Goal: Task Accomplishment & Management: Use online tool/utility

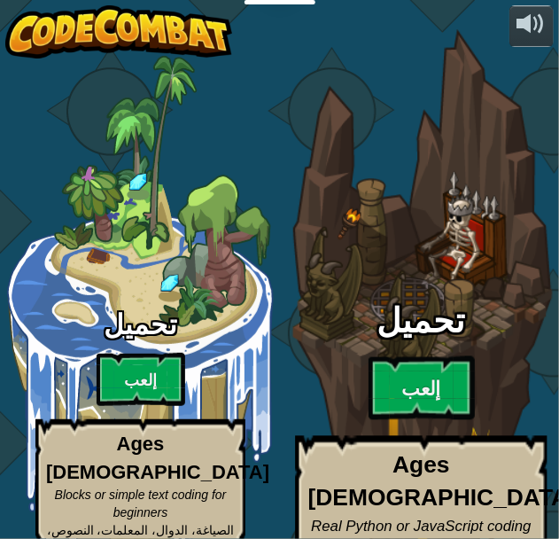
select select "ar"
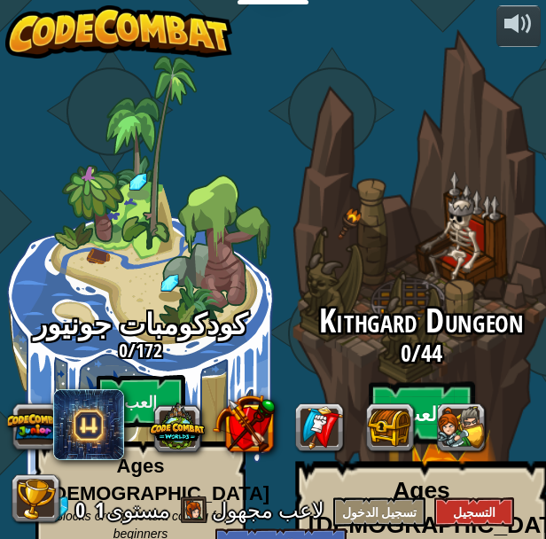
click at [380, 382] on btn "إلعب" at bounding box center [422, 414] width 106 height 64
select select "ar"
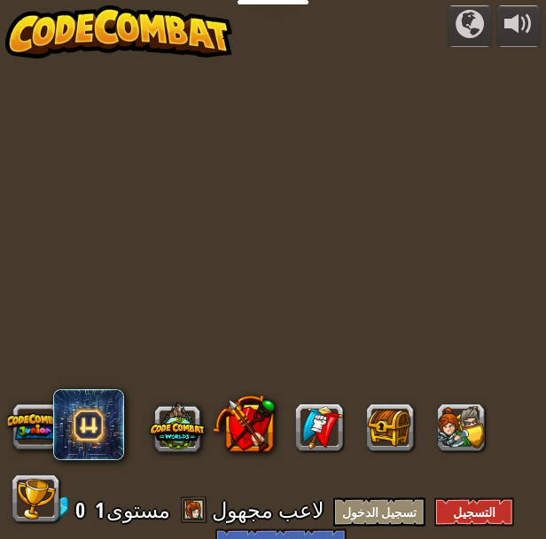
select select "ar"
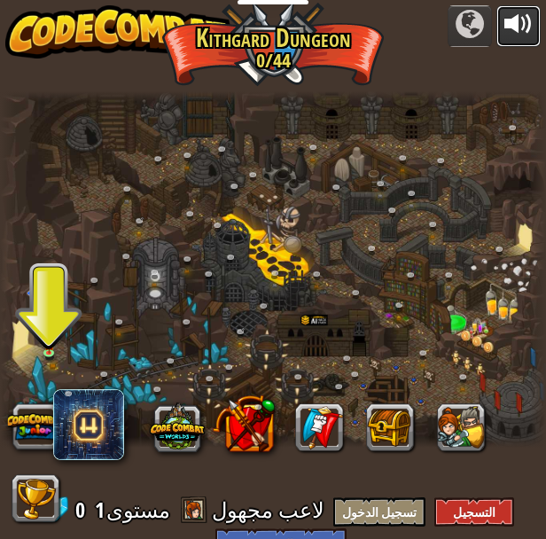
click at [525, 10] on div at bounding box center [518, 24] width 28 height 28
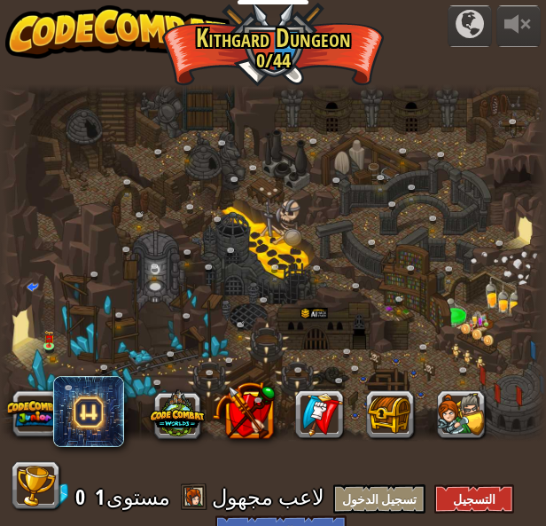
click at [34, 278] on div at bounding box center [273, 262] width 546 height 357
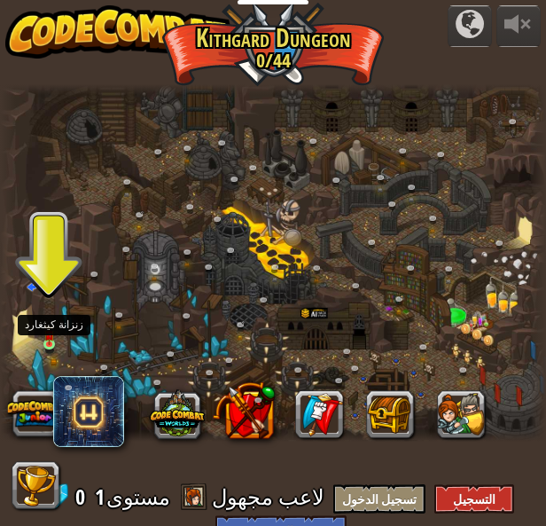
click at [46, 343] on img at bounding box center [49, 334] width 10 height 21
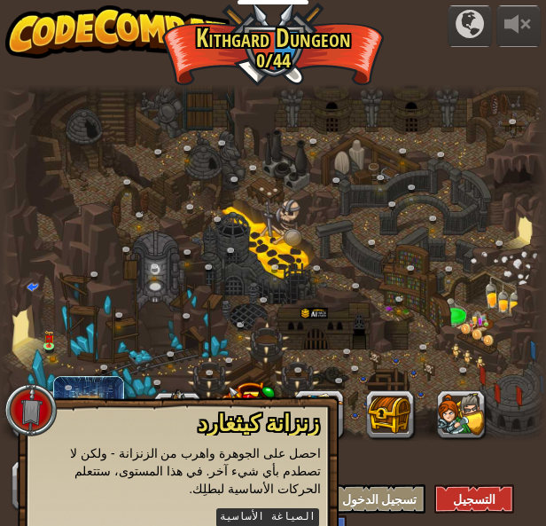
click at [275, 508] on kbd "الصياغة الأساسية" at bounding box center [267, 517] width 103 height 19
click at [235, 508] on kbd "الصياغة الأساسية" at bounding box center [267, 517] width 103 height 19
click at [233, 508] on kbd "الصياغة الأساسية" at bounding box center [267, 517] width 103 height 19
click at [230, 508] on kbd "الصياغة الأساسية" at bounding box center [267, 517] width 103 height 19
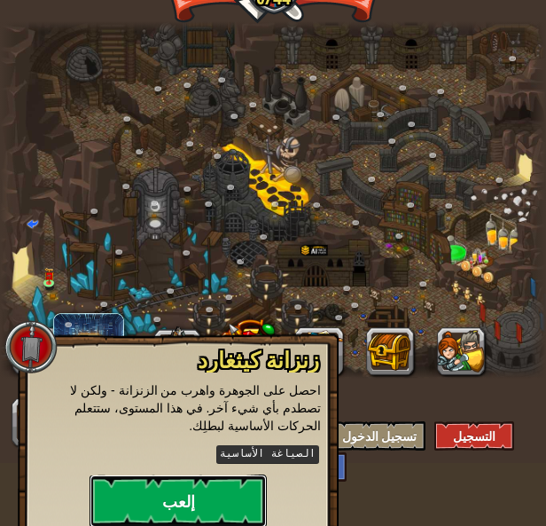
click at [206, 488] on button "إلعب" at bounding box center [178, 500] width 177 height 53
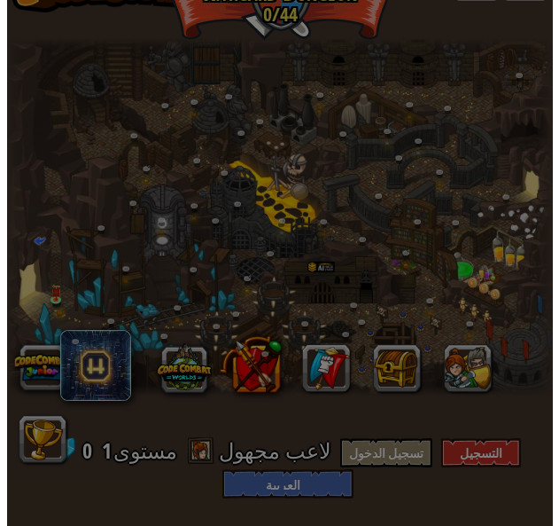
scroll to position [45, 0]
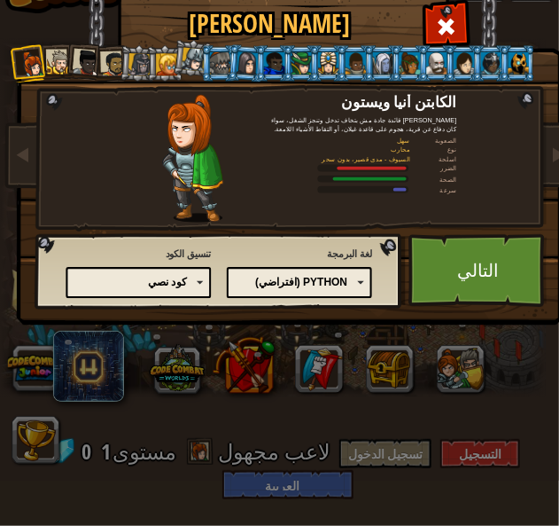
click at [488, 309] on div "الكابتن أنيا و[PERSON_NAME] قائدة جادة مش بتخاف تدخل وتنجز الشغل، سواء كان دفاع…" at bounding box center [290, 183] width 499 height 290
click at [480, 287] on link "التالي" at bounding box center [478, 271] width 139 height 74
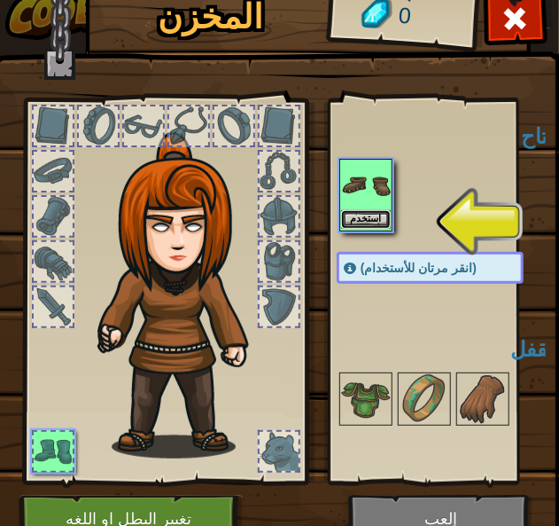
scroll to position [19, 0]
click at [378, 212] on button "استخدم" at bounding box center [366, 219] width 50 height 19
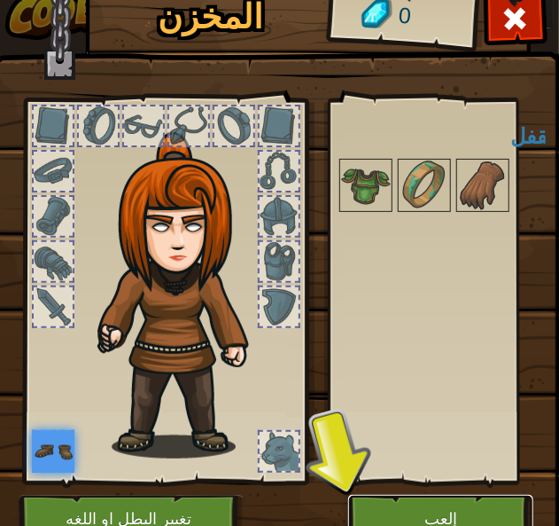
click at [431, 501] on button "إلعب" at bounding box center [440, 519] width 185 height 49
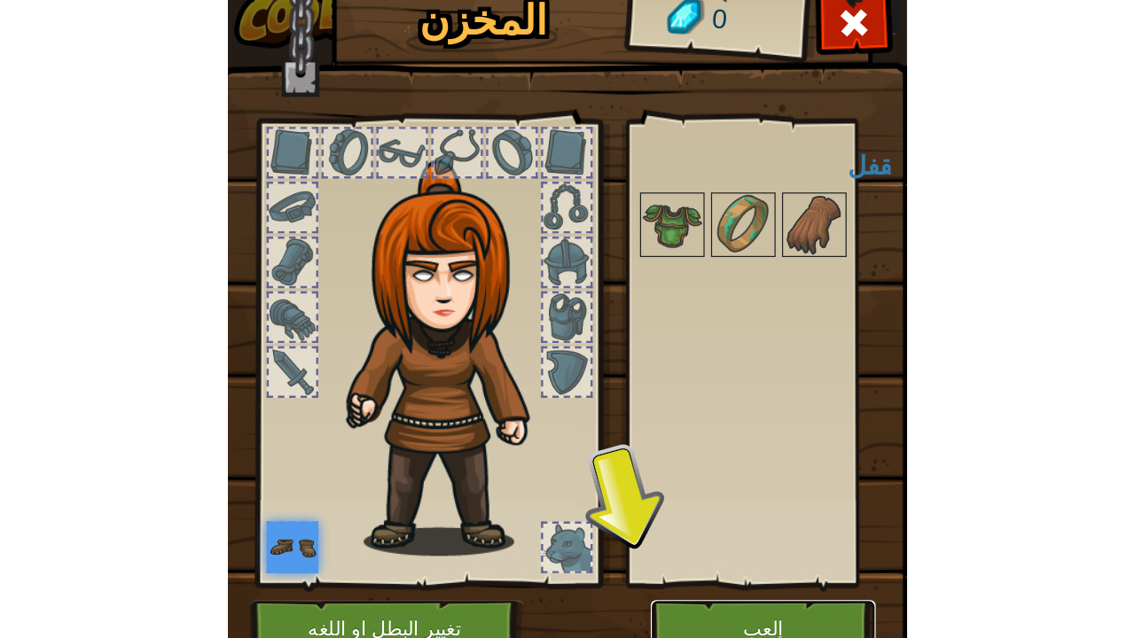
scroll to position [0, 0]
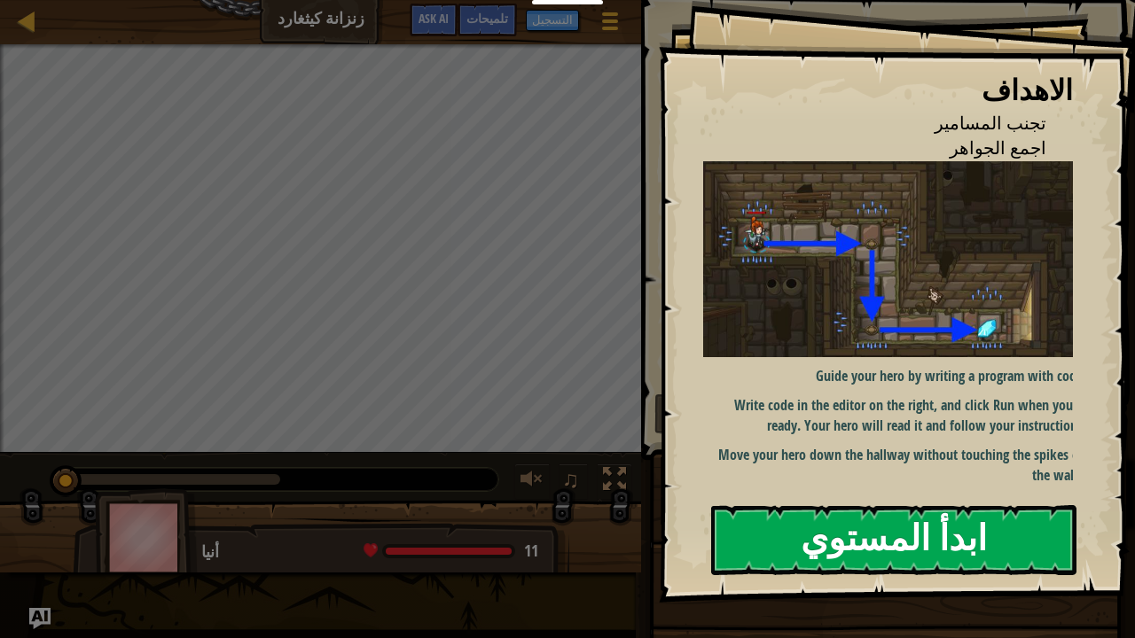
click at [559, 536] on button "ابدأ المستوي" at bounding box center [893, 540] width 365 height 70
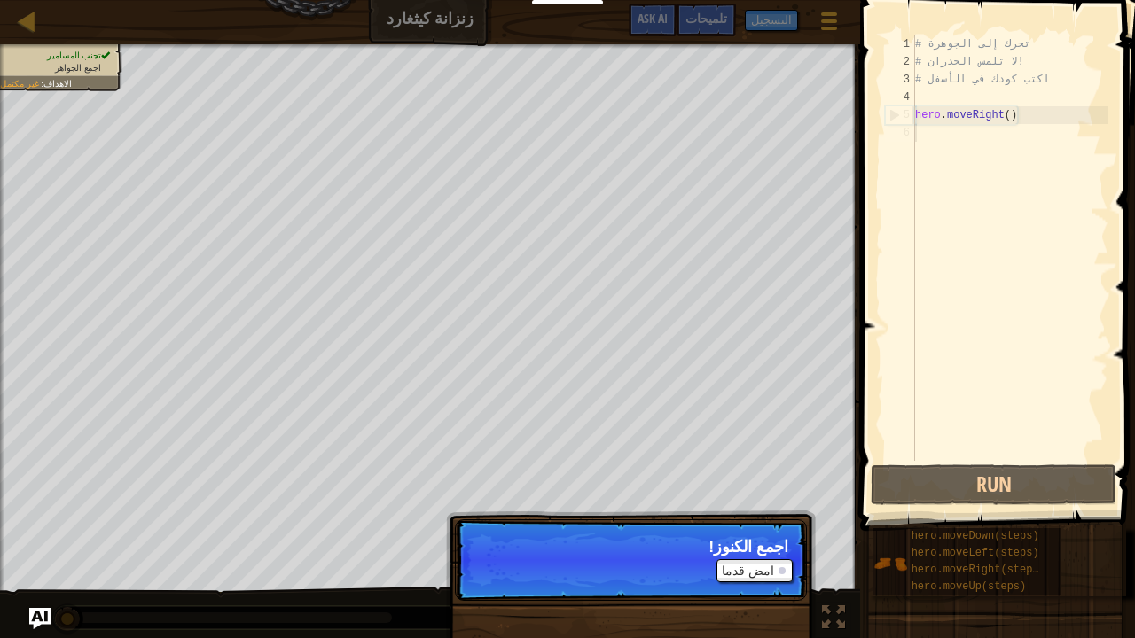
click at [559, 538] on p "اجمع الكنوز!" at bounding box center [630, 547] width 315 height 18
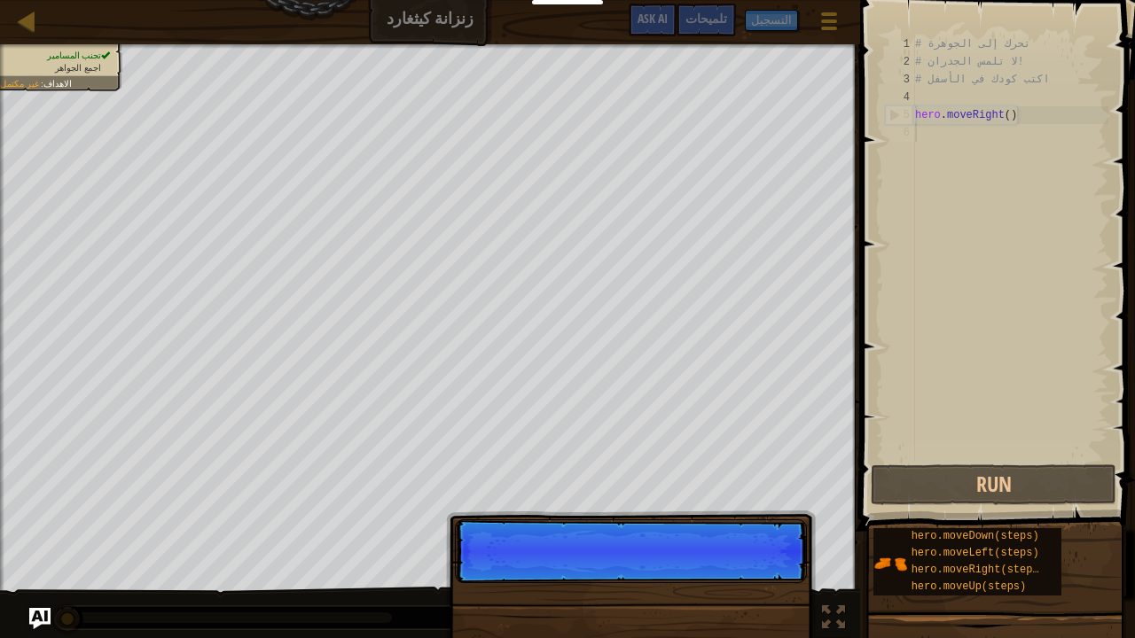
scroll to position [8, 0]
click at [559, 538] on p "امض قدما" at bounding box center [631, 552] width 352 height 64
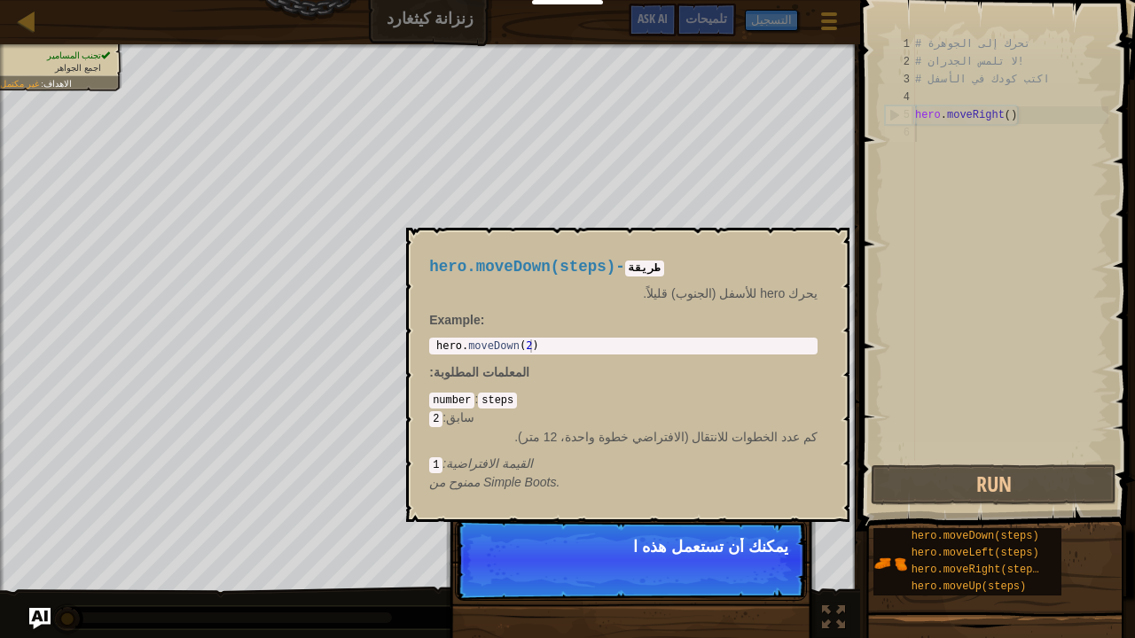
click at [559, 538] on p "يمكنك أن تستعمل هذه ا" at bounding box center [630, 547] width 315 height 18
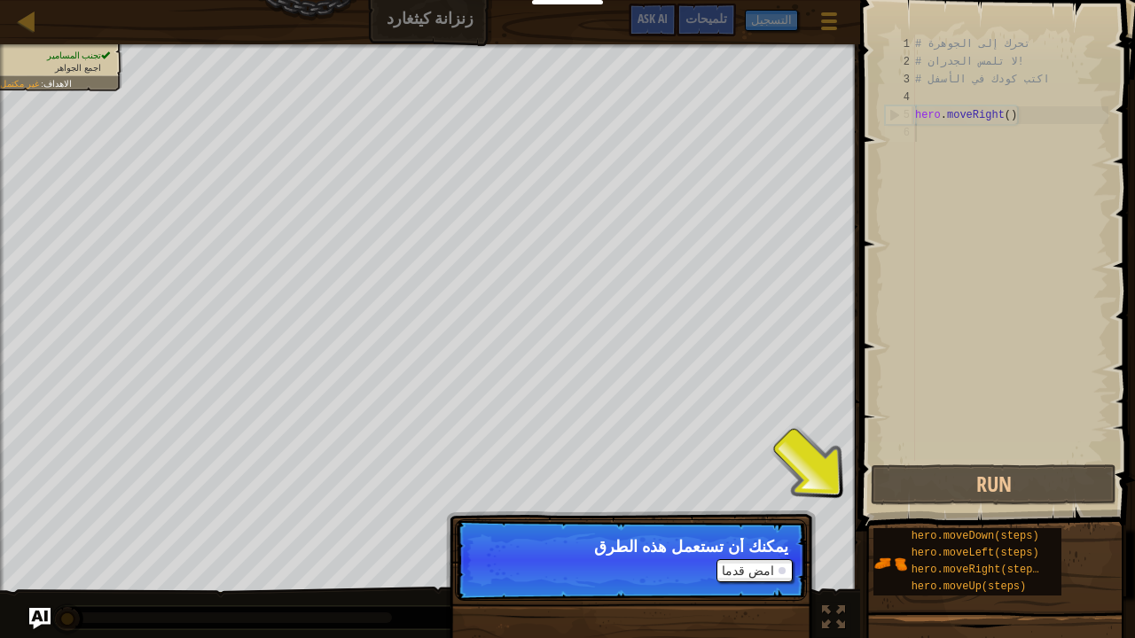
click at [559, 538] on p "يمكنك أن تستعمل هذه الطرق" at bounding box center [630, 547] width 315 height 18
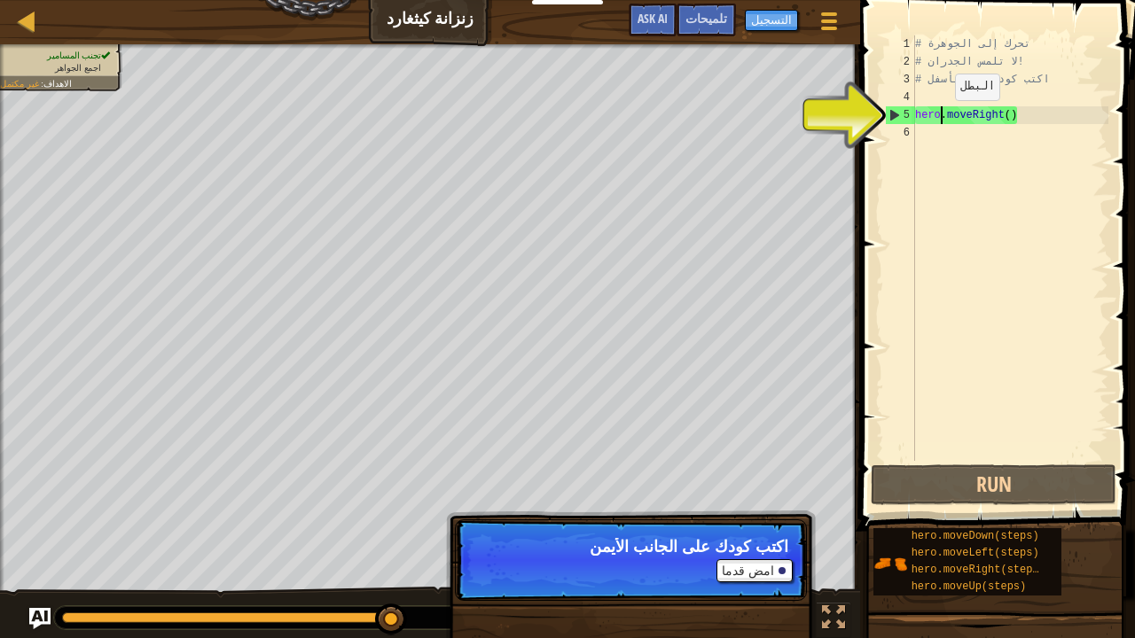
click at [559, 118] on div "# تحرك إلى الجوهرة # لا تلمس الجدران! # اكتب كودك في الأسفل hero . moveRight ( )" at bounding box center [1009, 265] width 197 height 461
type textarea "hero.moveRight()"
click at [559, 538] on button "امض قدما" at bounding box center [754, 570] width 76 height 23
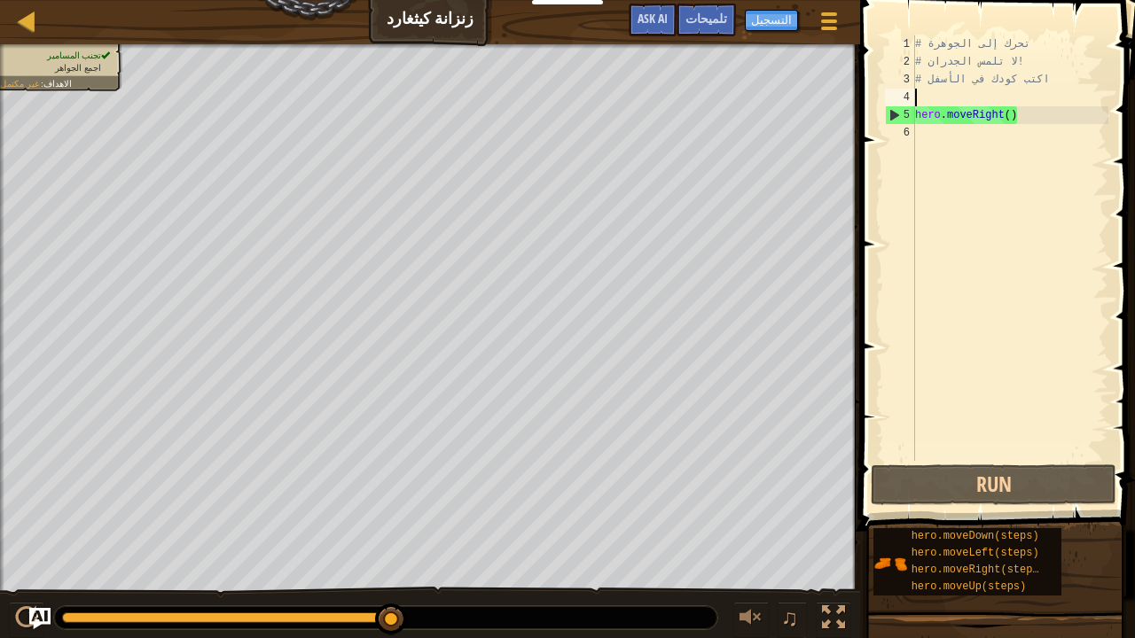
click at [559, 94] on div "# تحرك إلى الجوهرة # لا تلمس الجدران! # اكتب كودك في الأسفل hero . moveRight ( )" at bounding box center [1009, 265] width 197 height 461
click at [559, 69] on div "# تحرك إلى الجوهرة # لا تلمس الجدران! # اكتب كودك في الأسفل hero . moveRight ( )" at bounding box center [1009, 265] width 197 height 461
click at [559, 59] on div "# تحرك إلى الجوهرة # لا تلمس الجدران! # اكتب كودك في الأسفل hero . moveRight ( )" at bounding box center [1009, 265] width 197 height 461
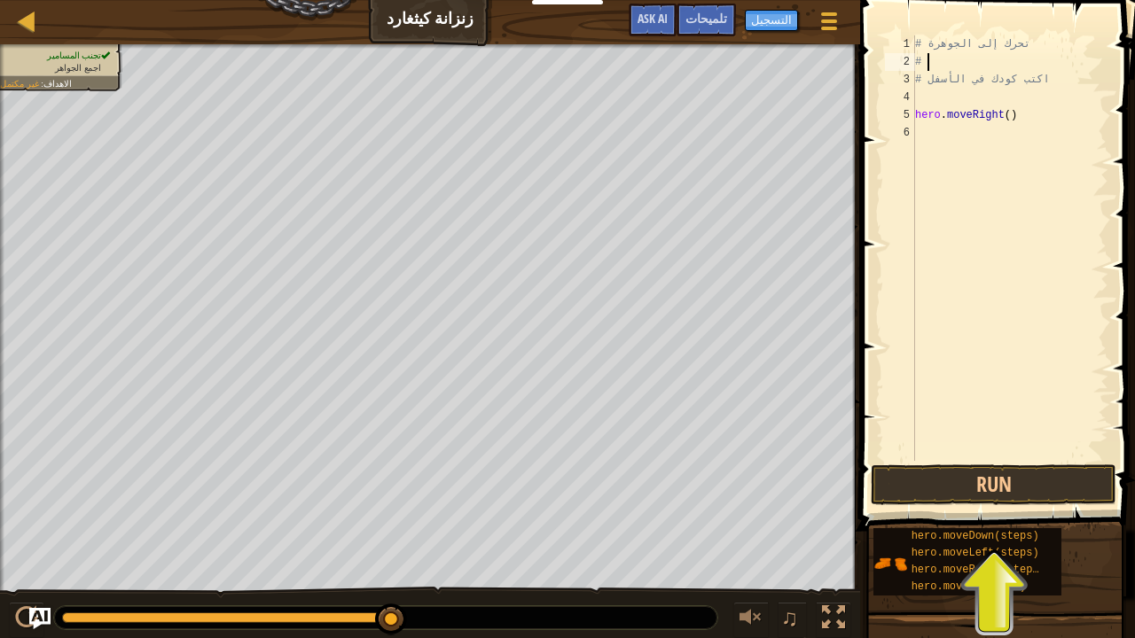
type textarea "#"
click at [559, 498] on button "Run" at bounding box center [994, 485] width 246 height 41
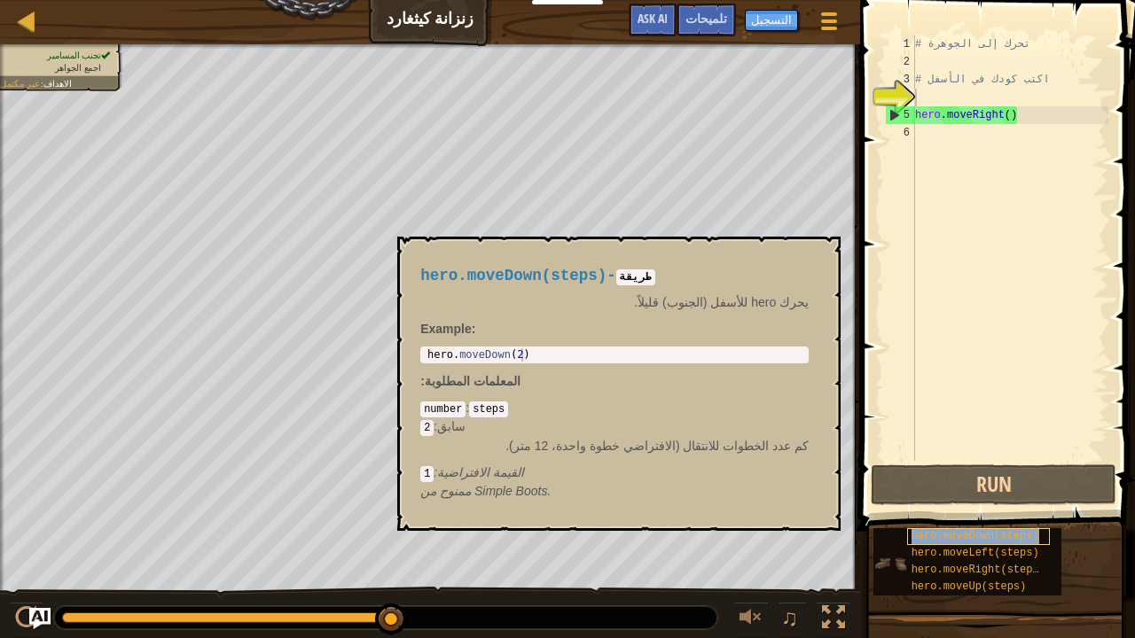
click at [559, 538] on span "hero.moveDown(steps)" at bounding box center [975, 536] width 128 height 12
type textarea "hero.moveDown(2)"
drag, startPoint x: 519, startPoint y: 353, endPoint x: 414, endPoint y: 351, distance: 104.6
click at [414, 351] on div "hero.moveDown(steps) - طريقة يحرك hero للأسفل (الجنوب) قليلاً. Example : hero.m…" at bounding box center [614, 384] width 413 height 266
click at [559, 134] on div "# تحرك إلى الجوهرة # اكتب كودك في الأسفل hero . moveRight ( )" at bounding box center [1009, 265] width 197 height 461
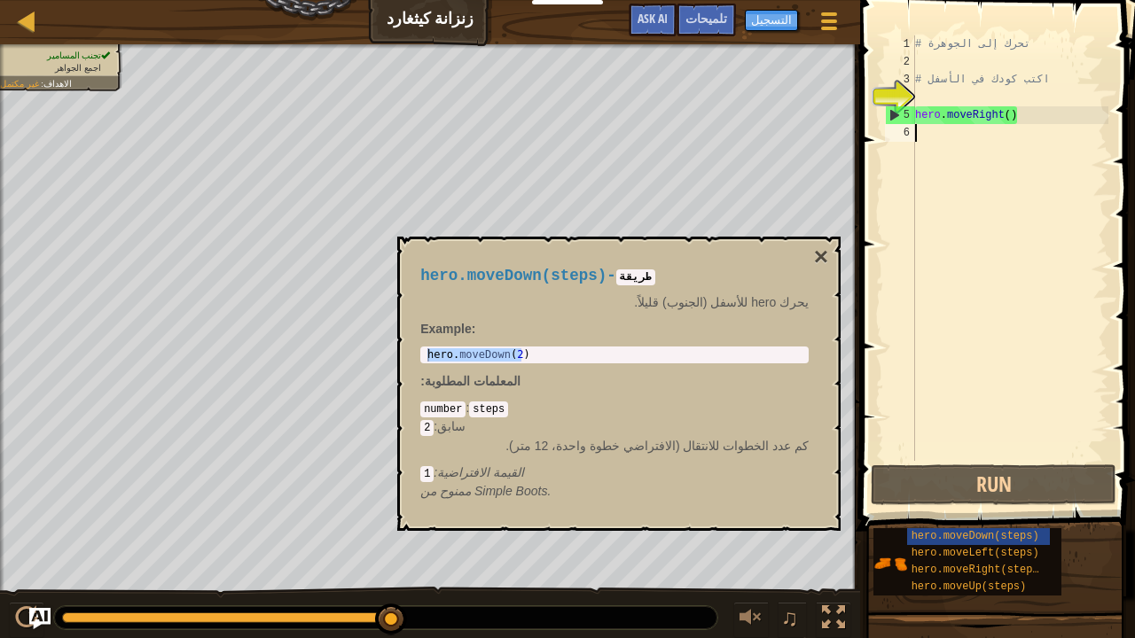
paste textarea "hero.moveDown(2)"
type textarea "hero.moveDown(2)"
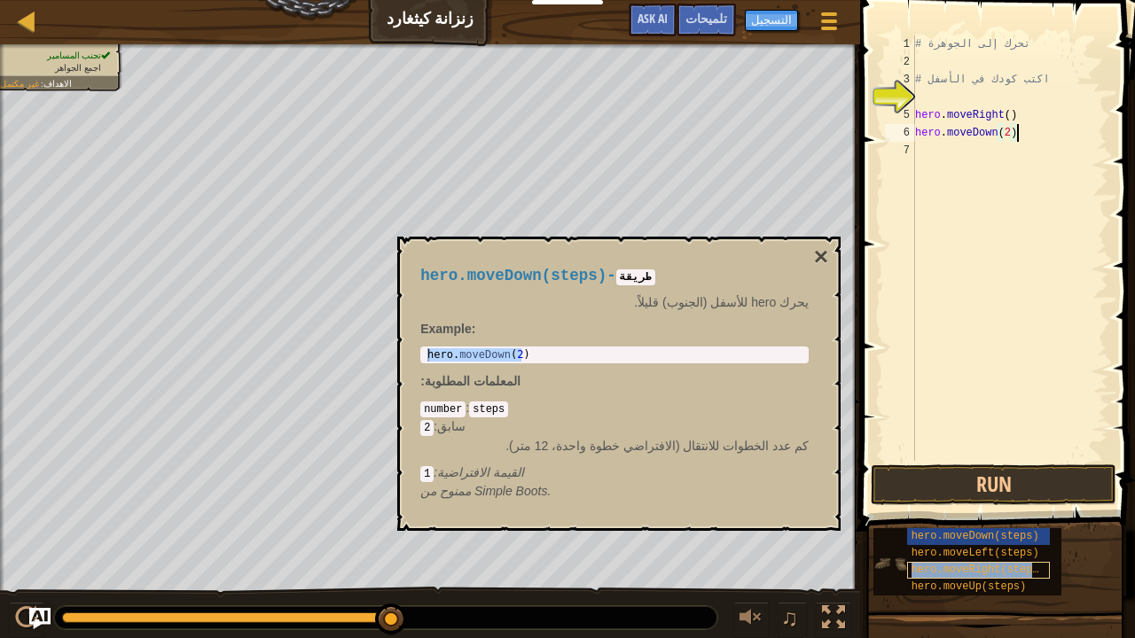
click at [559, 538] on span "hero.moveRight(steps)" at bounding box center [978, 570] width 134 height 12
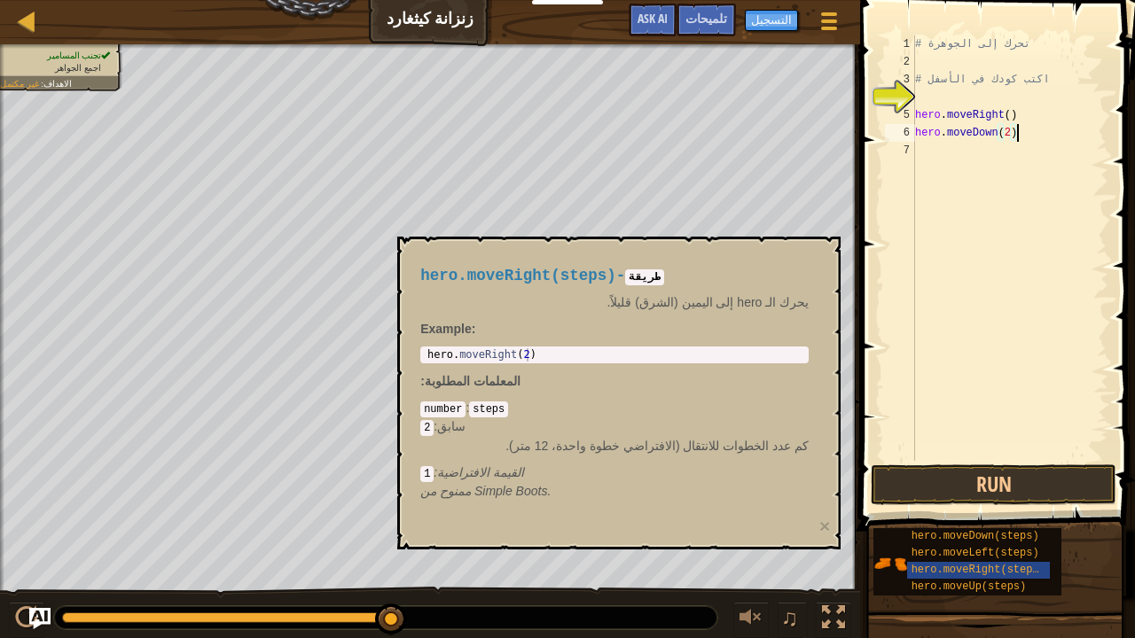
type textarea "hero.moveRight(2)"
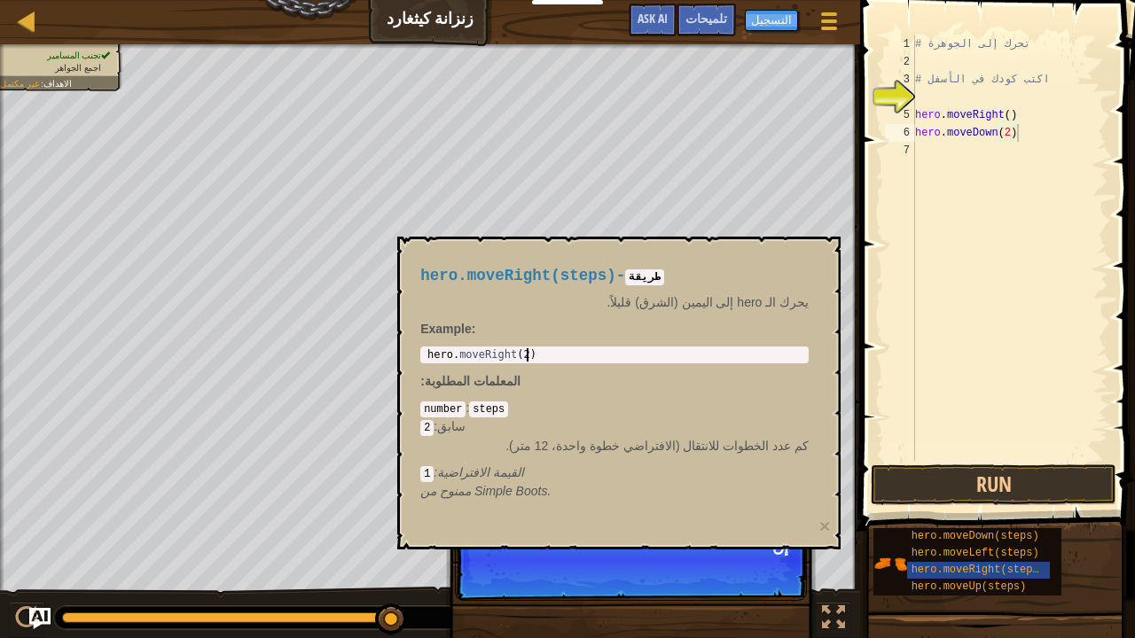
click at [532, 353] on div "hero . moveRight ( 2 )" at bounding box center [614, 368] width 381 height 40
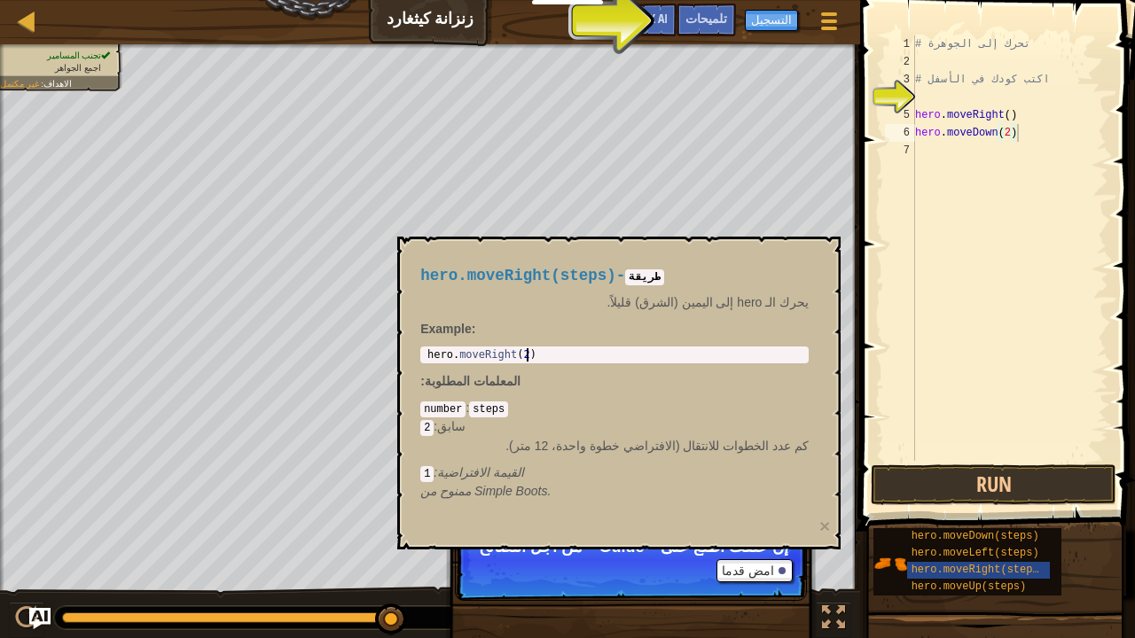
click at [559, 158] on div "# تحرك إلى الجوهرة # اكتب كودك في الأسفل hero . moveRight ( ) hero . moveDown (…" at bounding box center [1009, 265] width 197 height 461
paste textarea "hero.moveDown(2)"
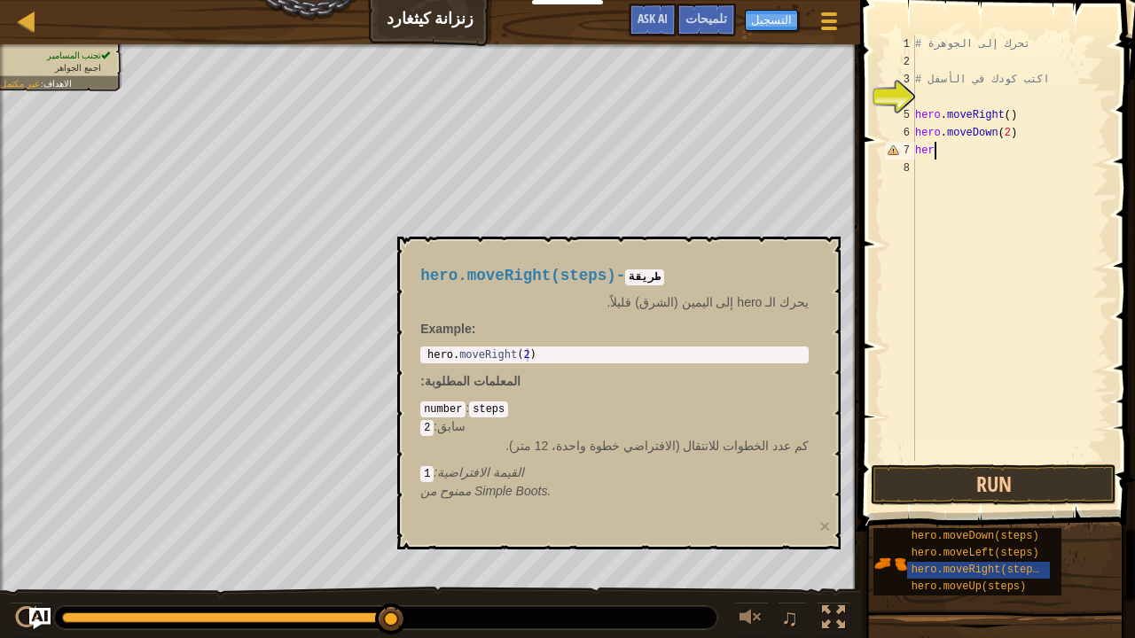
type textarea "h"
click at [550, 351] on div "hero . moveRight ( 2 )" at bounding box center [614, 368] width 381 height 40
drag, startPoint x: 530, startPoint y: 356, endPoint x: 417, endPoint y: 356, distance: 113.5
click at [417, 356] on div "hero.moveRight(steps) - طريقة يحرك الـ hero إلى اليمين (الشرق) قليلاً. Example …" at bounding box center [614, 384] width 413 height 266
click at [559, 149] on div "# تحرك إلى الجوهرة # اكتب كودك في الأسفل hero . moveRight ( ) hero . moveDown (…" at bounding box center [1009, 265] width 197 height 461
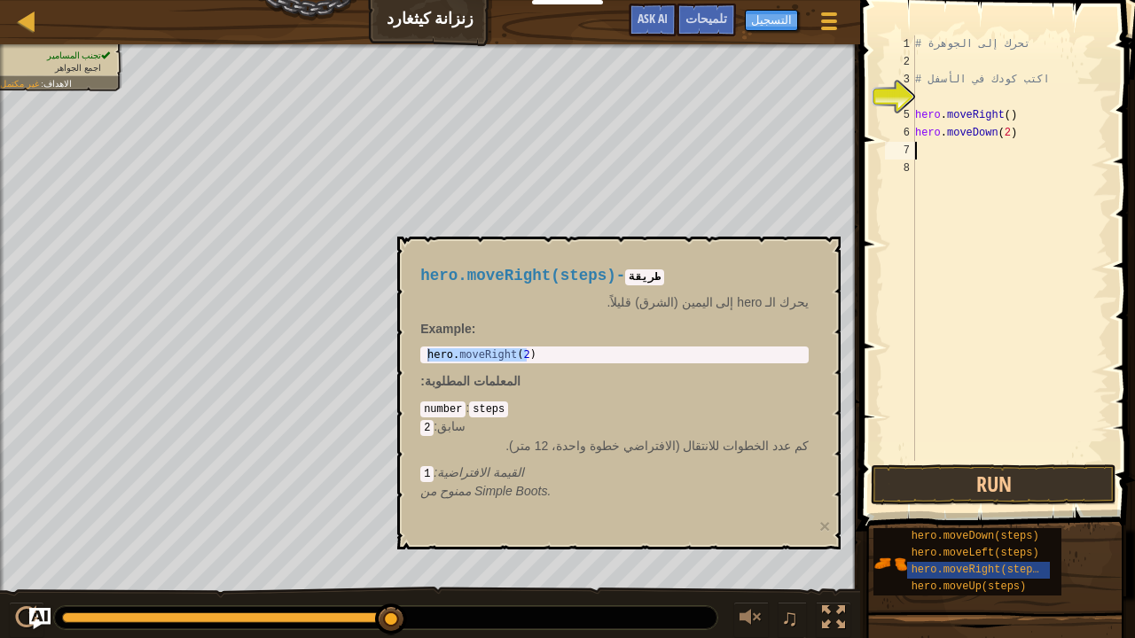
paste textarea "hero.moveRight(2)"
type textarea "hero.moveRight(2)"
click at [559, 538] on div "hero.moveUp(steps)" at bounding box center [978, 587] width 143 height 17
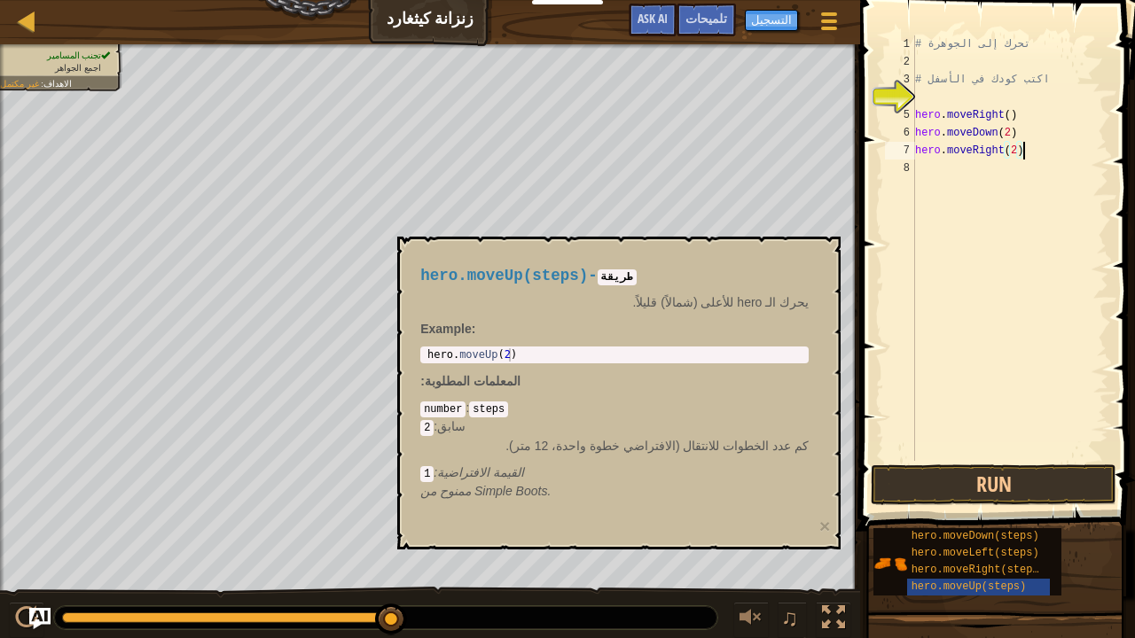
type textarea "hero.moveUp(2)"
drag, startPoint x: 559, startPoint y: 356, endPoint x: 398, endPoint y: 356, distance: 160.5
click at [398, 356] on div "hero.moveUp(steps) - طريقة يحرك الـ hero للأعلى (شمالاً) قليلاً. Example : hero…" at bounding box center [618, 393] width 443 height 313
click at [559, 183] on div "# تحرك إلى الجوهرة # اكتب كودك في الأسفل hero . moveRight ( ) hero . moveDown (…" at bounding box center [1009, 265] width 197 height 461
paste textarea "hero.moveUp(2)"
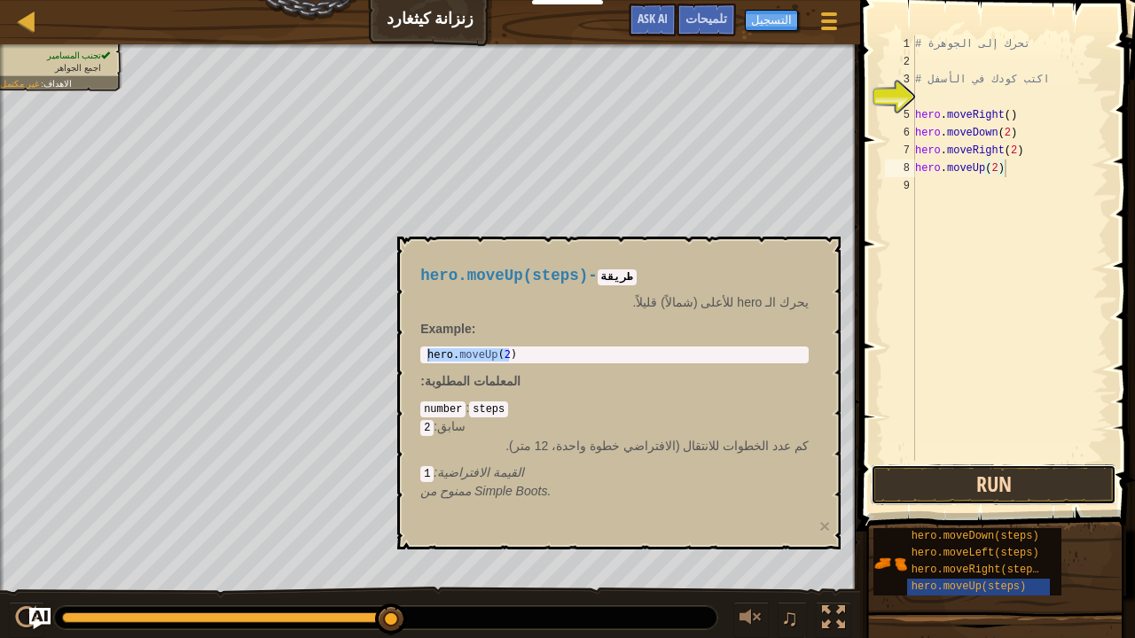
click at [559, 481] on button "Run" at bounding box center [994, 485] width 246 height 41
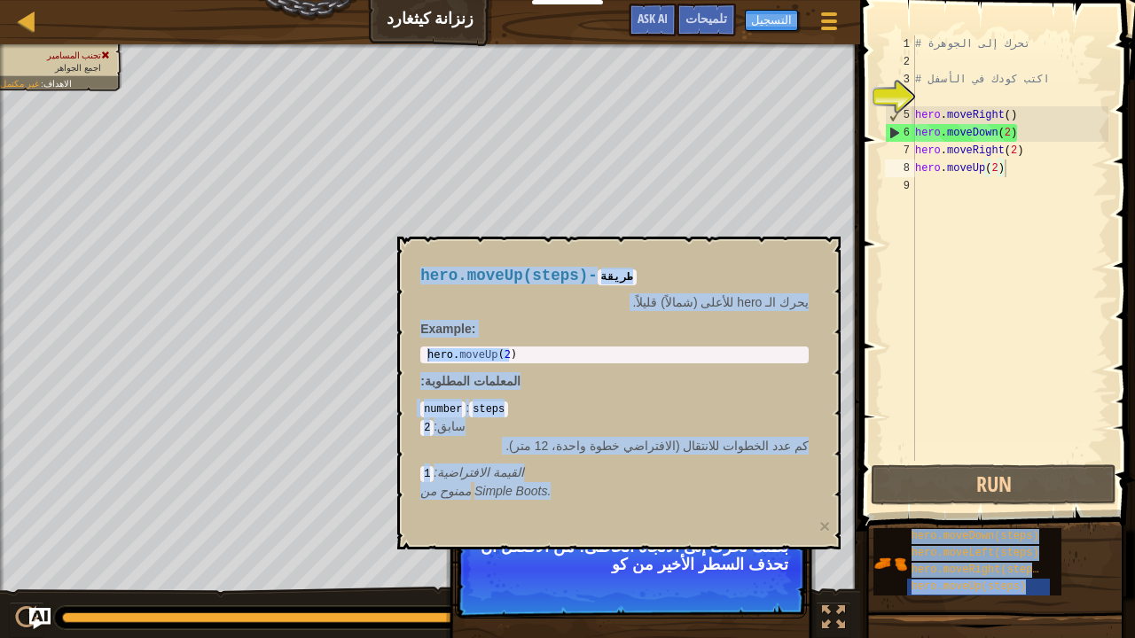
drag, startPoint x: 635, startPoint y: 505, endPoint x: 941, endPoint y: 157, distance: 463.6
click at [559, 0] on body "المربيين أنشئ حساب مجاني حلول المدارس والمناطق مدافع Kelvintaph توافق المعايير …" at bounding box center [567, 0] width 1135 height 0
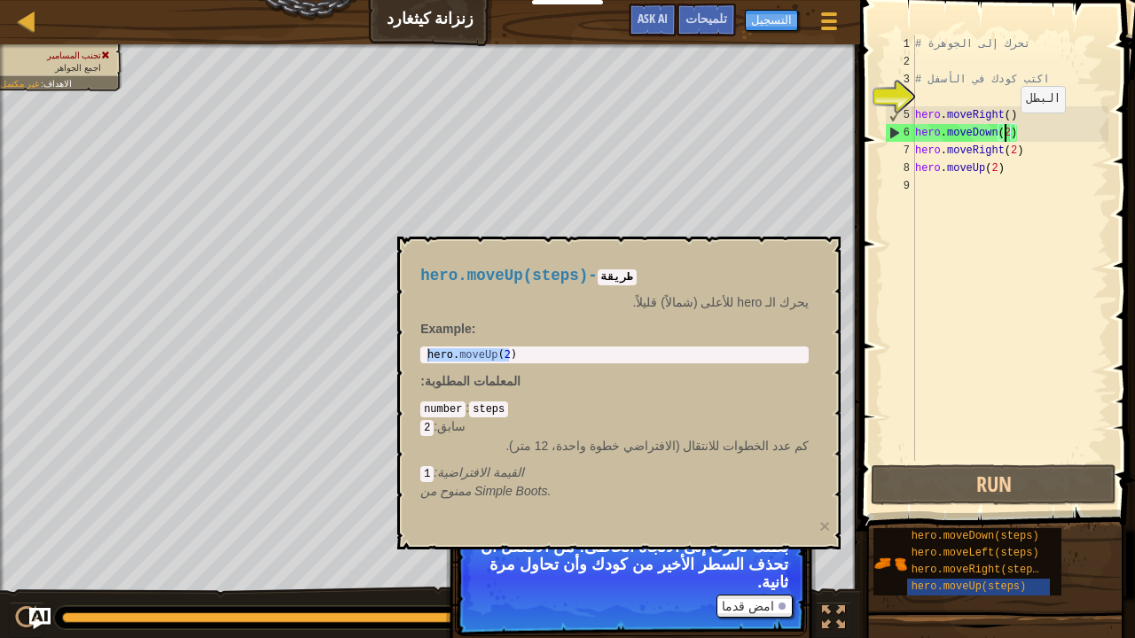
click at [559, 130] on div "# تحرك إلى الجوهرة # اكتب كودك في الأسفل hero . moveRight ( ) hero . moveDown (…" at bounding box center [1009, 265] width 197 height 461
click at [559, 135] on div "# تحرك إلى الجوهرة # اكتب كودك في الأسفل hero . moveRight ( ) hero . moveDown (…" at bounding box center [1009, 265] width 197 height 461
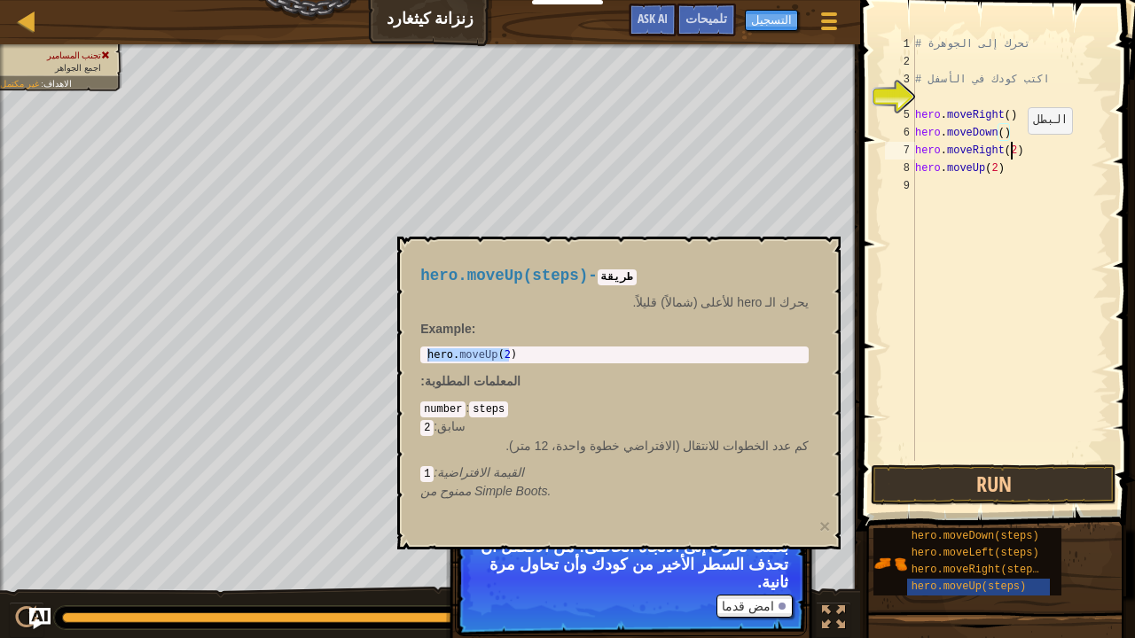
click at [559, 152] on div "# تحرك إلى الجوهرة # اكتب كودك في الأسفل hero . moveRight ( ) hero . moveDown (…" at bounding box center [1009, 265] width 197 height 461
click at [559, 151] on div "# تحرك إلى الجوهرة # اكتب كودك في الأسفل hero . moveRight ( ) hero . moveDown (…" at bounding box center [1009, 265] width 197 height 461
click at [559, 168] on div "# تحرك إلى الجوهرة # اكتب كودك في الأسفل hero . moveRight ( ) hero . moveDown (…" at bounding box center [1009, 265] width 197 height 461
type textarea ")"
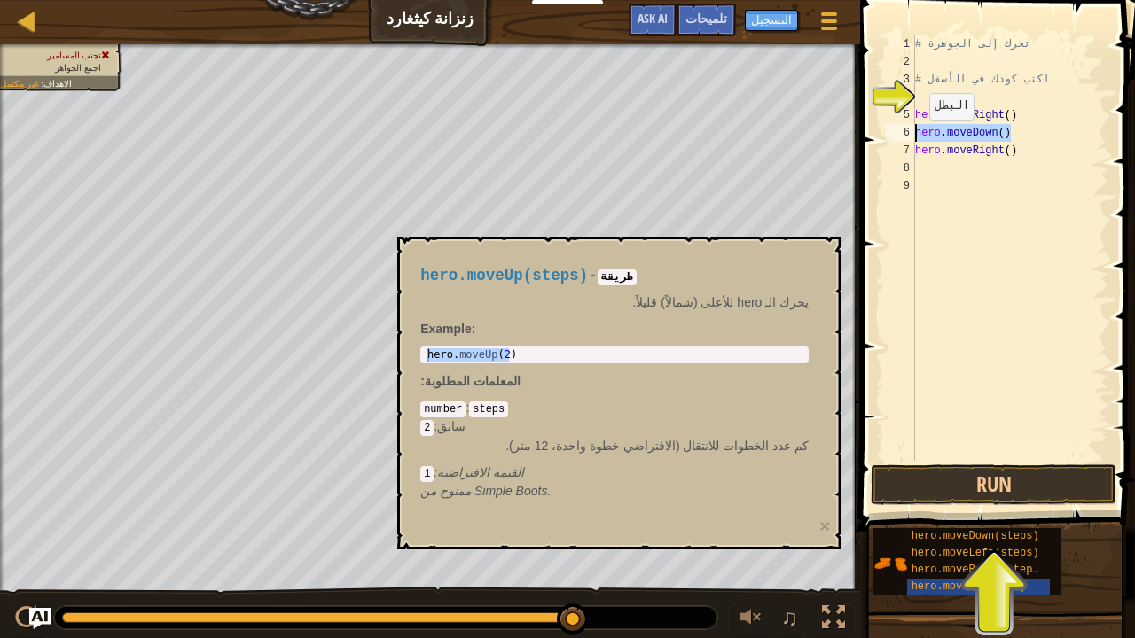
drag, startPoint x: 1013, startPoint y: 133, endPoint x: 909, endPoint y: 144, distance: 105.2
click at [559, 144] on div "1 2 3 4 5 6 7 8 9 # تحرك إلى الجوهرة # اكتب كودك في الأسفل hero . moveRight ( )…" at bounding box center [994, 248] width 227 height 426
drag, startPoint x: 916, startPoint y: 130, endPoint x: 1027, endPoint y: 135, distance: 110.9
click at [559, 135] on div "# تحرك إلى الجوهرة # اكتب كودك في الأسفل hero . moveRight ( ) hero . moveDown (…" at bounding box center [1009, 265] width 197 height 461
type textarea "hero.moveDown()"
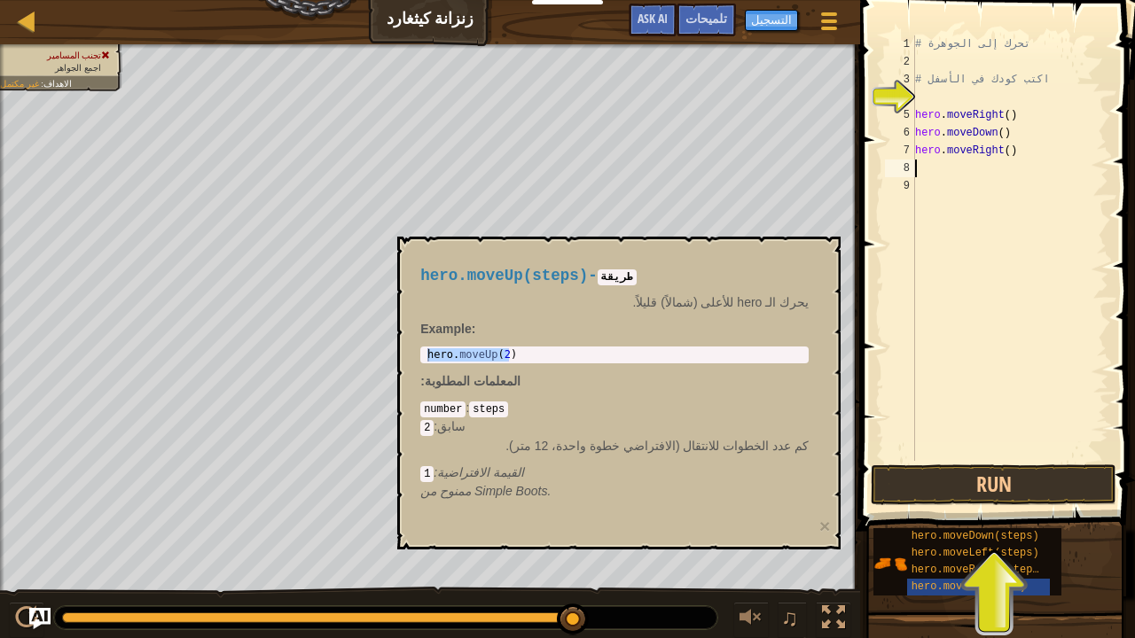
click at [559, 168] on div "# تحرك إلى الجوهرة # اكتب كودك في الأسفل hero . moveRight ( ) hero . moveDown (…" at bounding box center [1009, 265] width 197 height 461
paste textarea "hero.moveDown()"
click at [559, 168] on div "# تحرك إلى الجوهرة # اكتب كودك في الأسفل hero . moveRight ( ) hero . moveDown (…" at bounding box center [1009, 265] width 197 height 461
click at [559, 172] on div "# تحرك إلى الجوهرة # اكتب كودك في الأسفل hero . moveRight ( ) hero . moveDown (…" at bounding box center [1009, 265] width 197 height 461
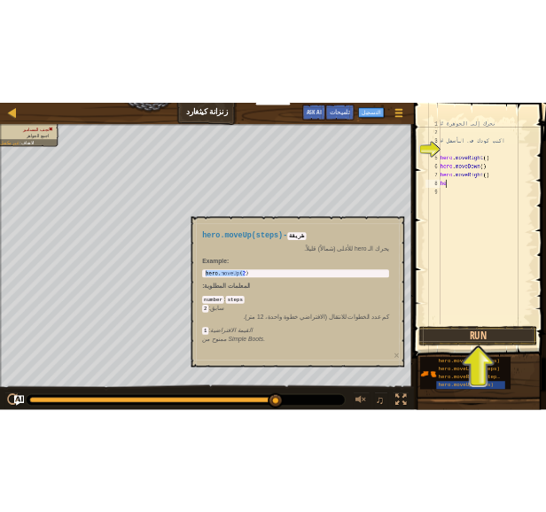
scroll to position [8, 0]
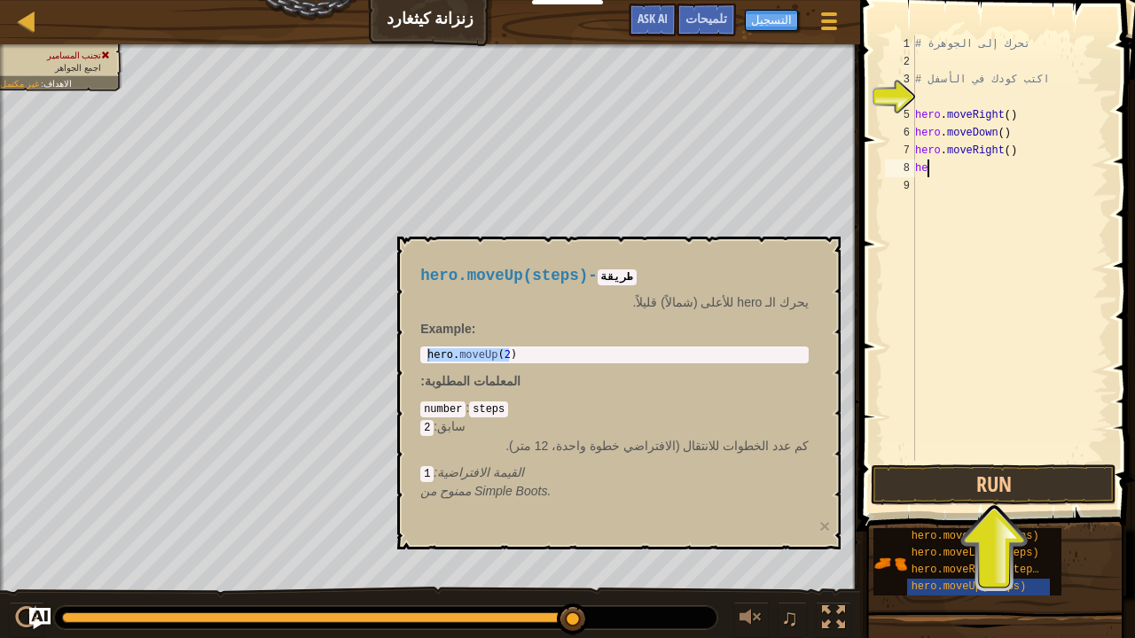
type textarea "h"
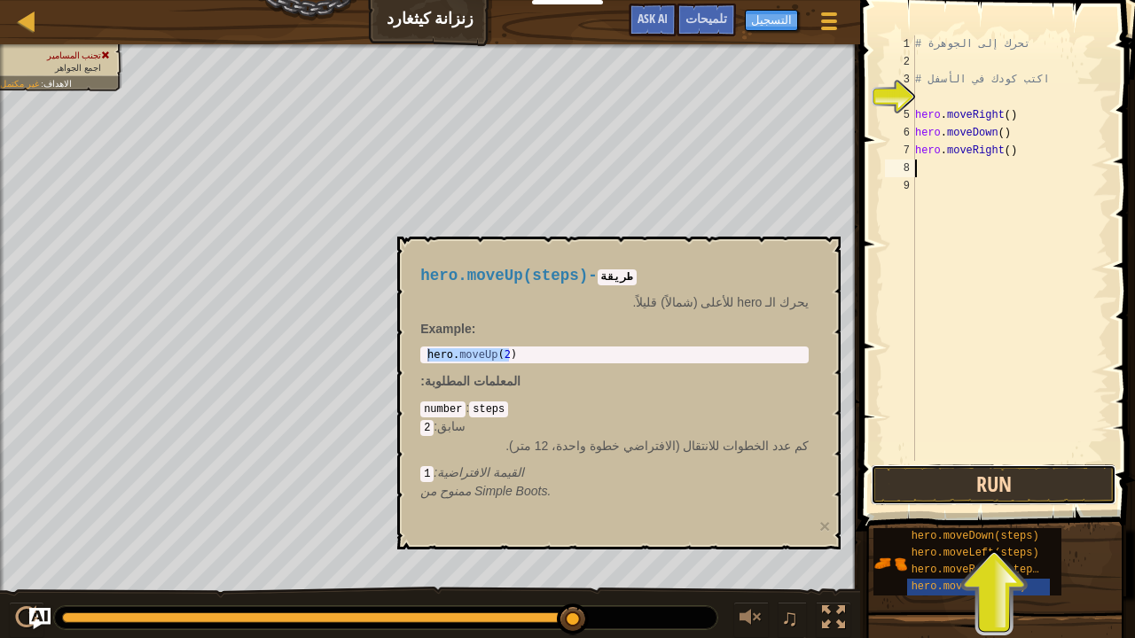
click at [559, 471] on button "Run" at bounding box center [994, 485] width 246 height 41
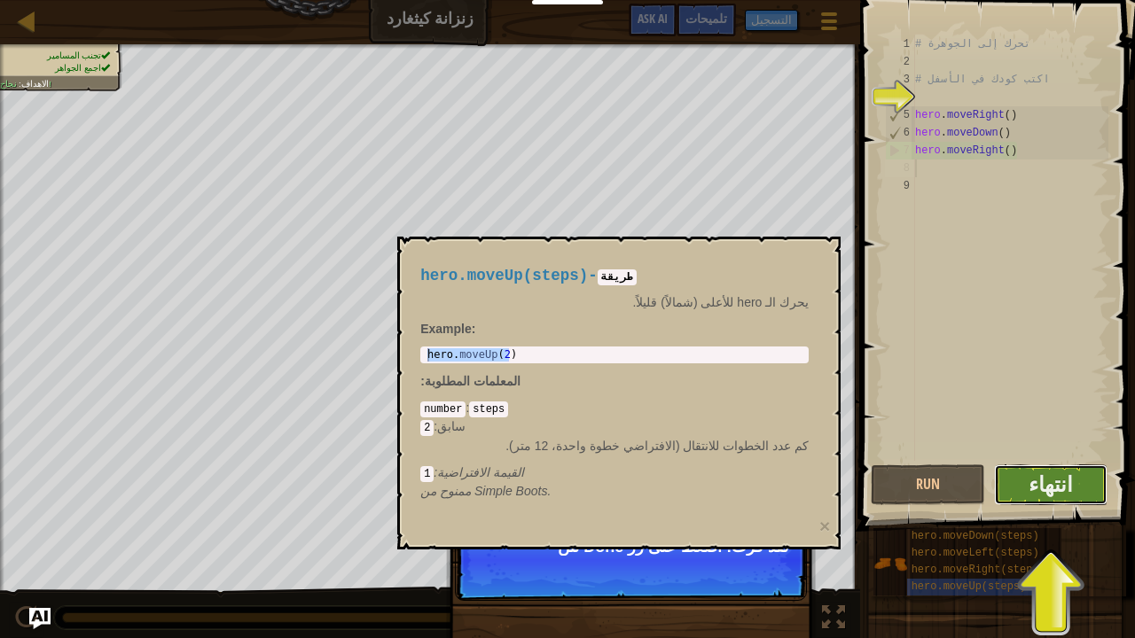
click at [559, 473] on button "انتهاء" at bounding box center [1051, 485] width 114 height 41
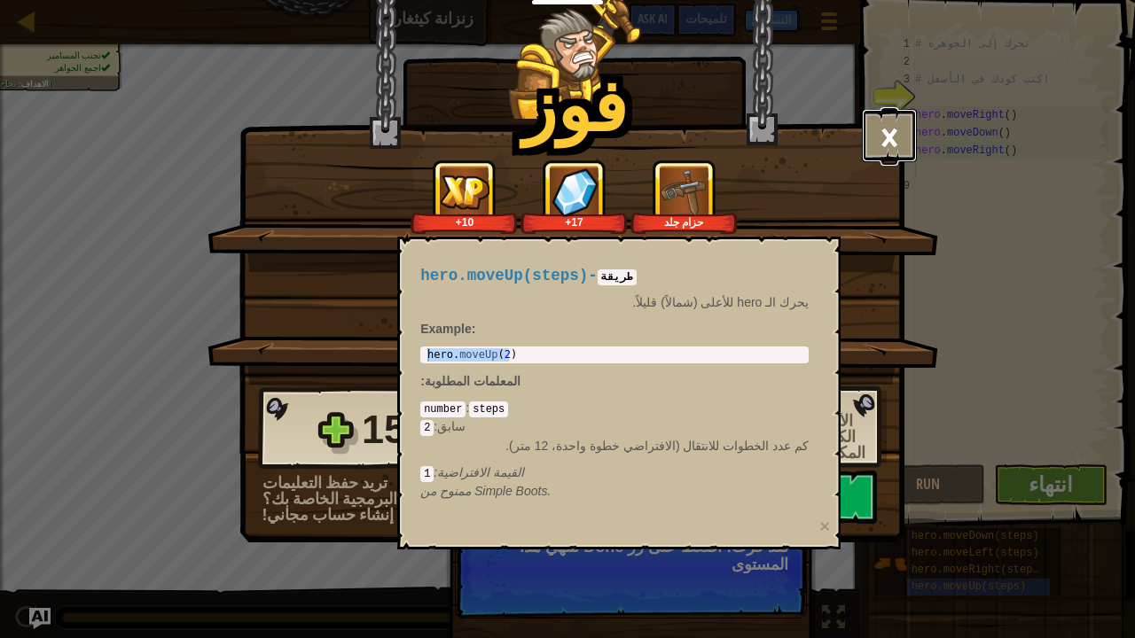
click at [559, 122] on button "×" at bounding box center [889, 135] width 55 height 53
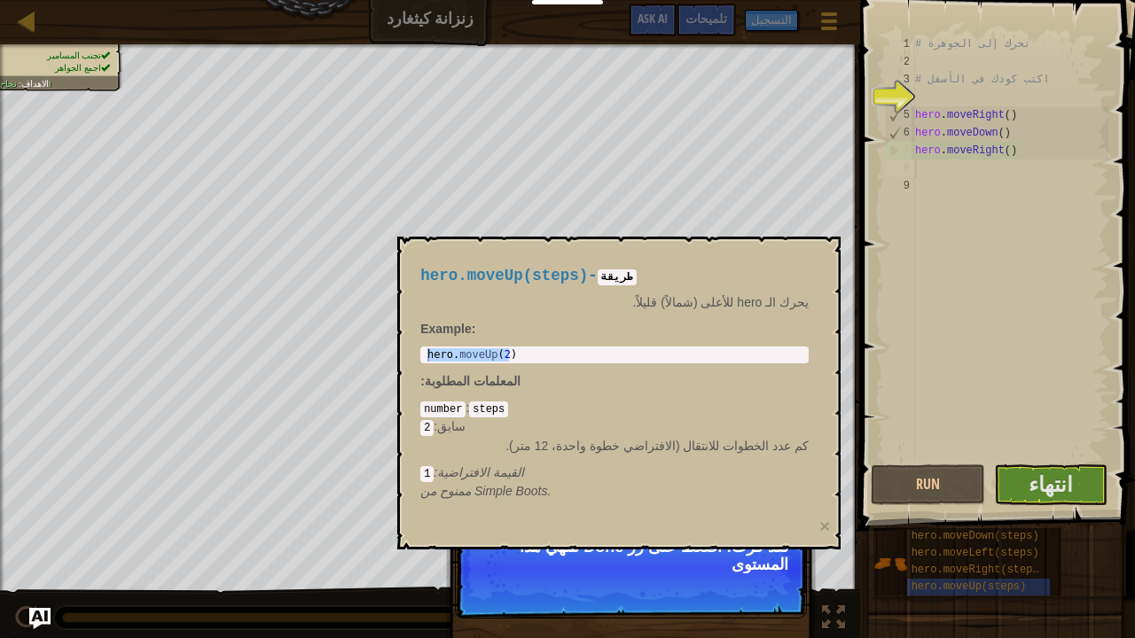
click at [487, 410] on code "steps" at bounding box center [488, 410] width 39 height 16
click at [504, 408] on code "steps" at bounding box center [488, 410] width 39 height 16
click at [532, 538] on p "لقد فزت! اضغط على زر Done لتنهي هذا المستوى" at bounding box center [631, 569] width 352 height 99
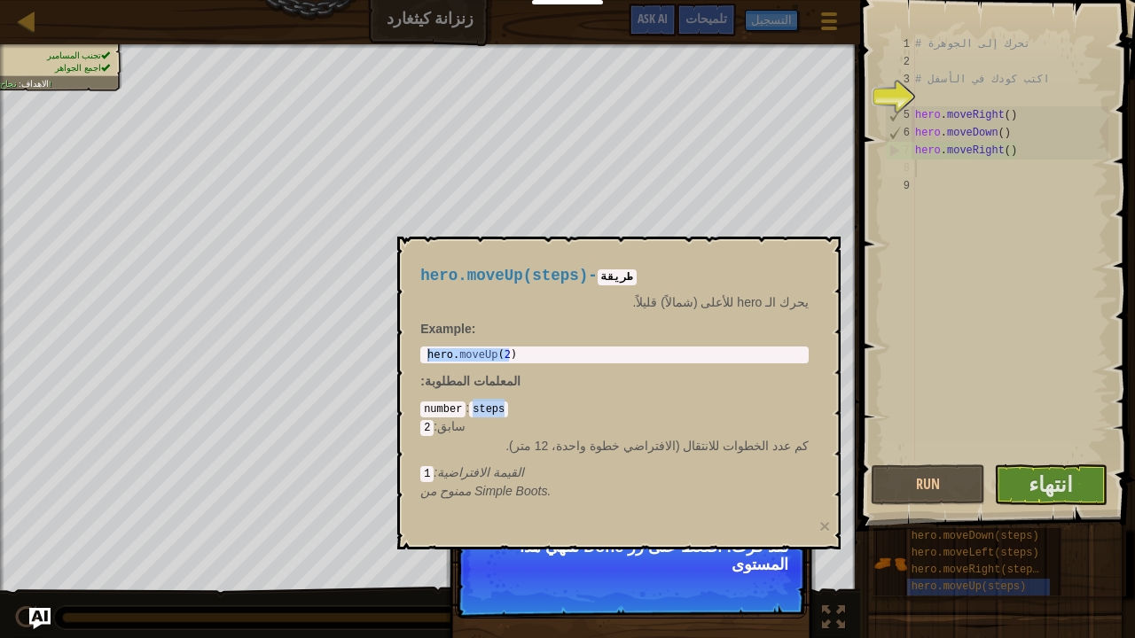
click at [305, 289] on div "تجنب المسامير اجمع الجواهر الاهداف : نجاح! ♫ أنيا 11 x: 30 y: 6 No target لقد ف…" at bounding box center [567, 342] width 1135 height 596
click at [37, 538] on img "Ask AI" at bounding box center [39, 618] width 23 height 23
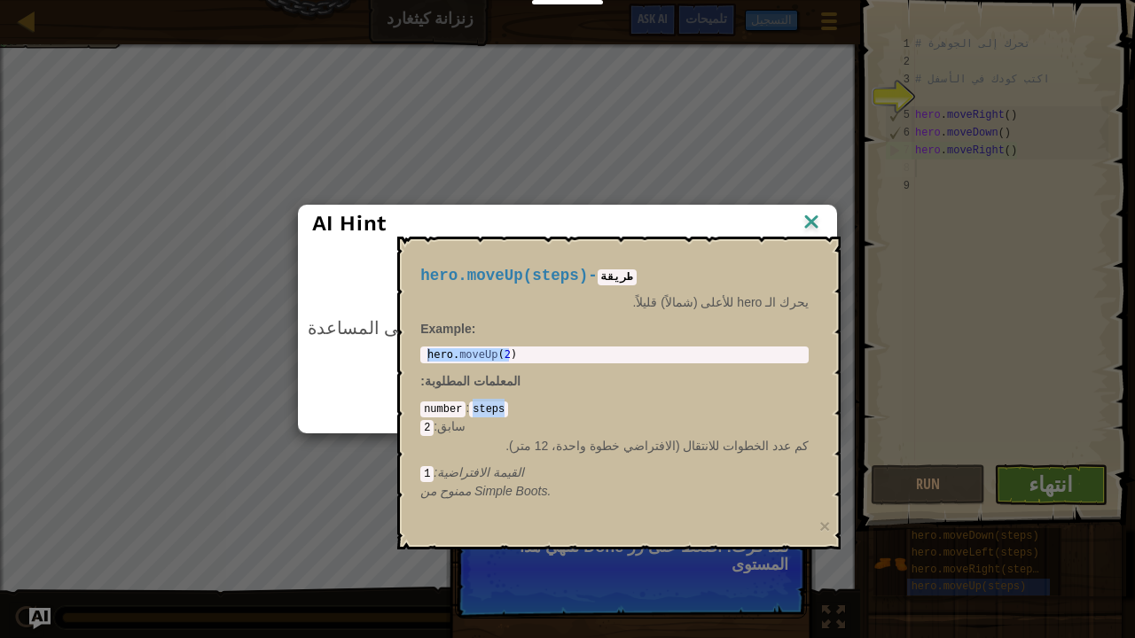
click at [559, 215] on img at bounding box center [811, 223] width 23 height 27
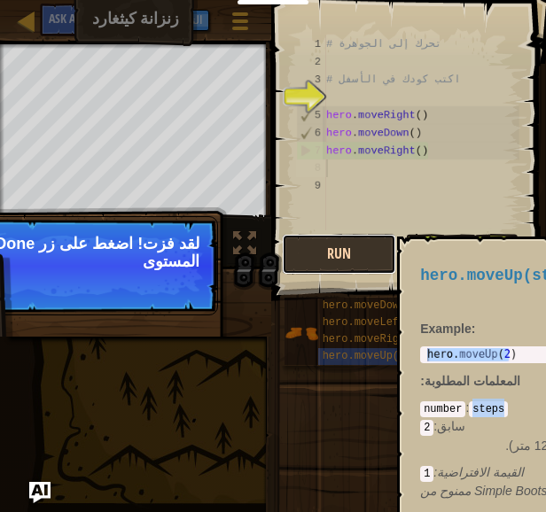
click at [372, 246] on button "Run" at bounding box center [339, 254] width 114 height 41
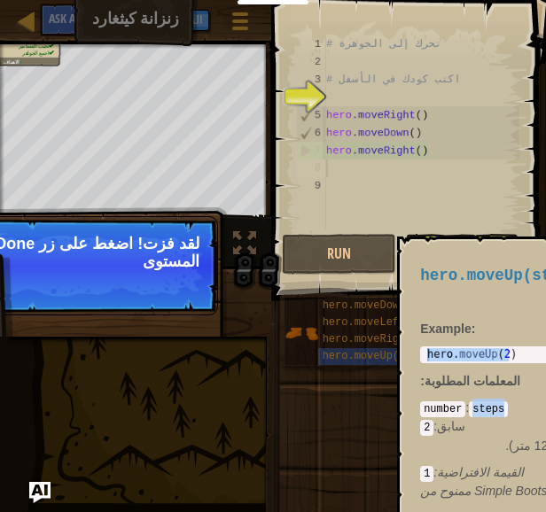
click at [179, 240] on p "لقد فزت! اضغط على زر Done لتنهي هذا المستوى" at bounding box center [42, 252] width 315 height 35
